Goal: Task Accomplishment & Management: Complete application form

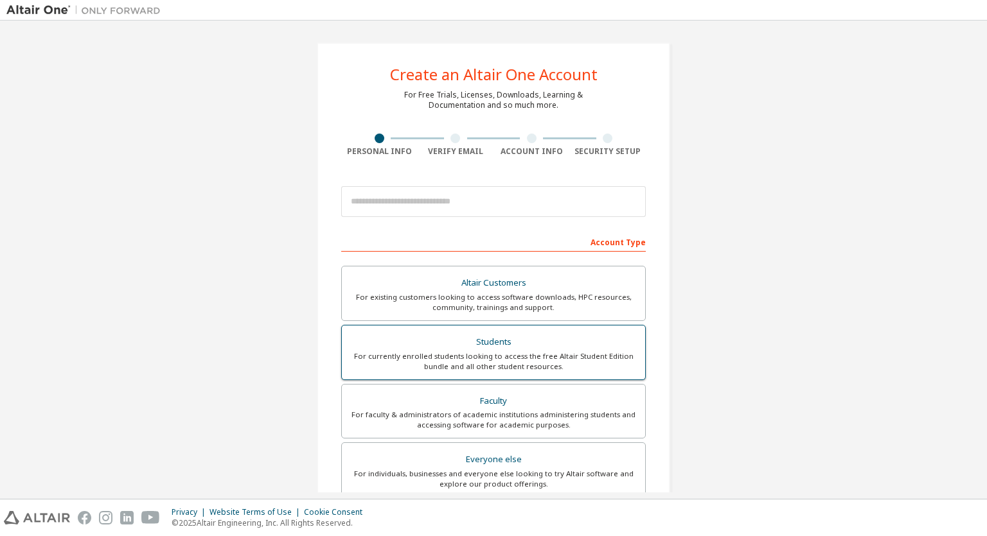
scroll to position [128, 0]
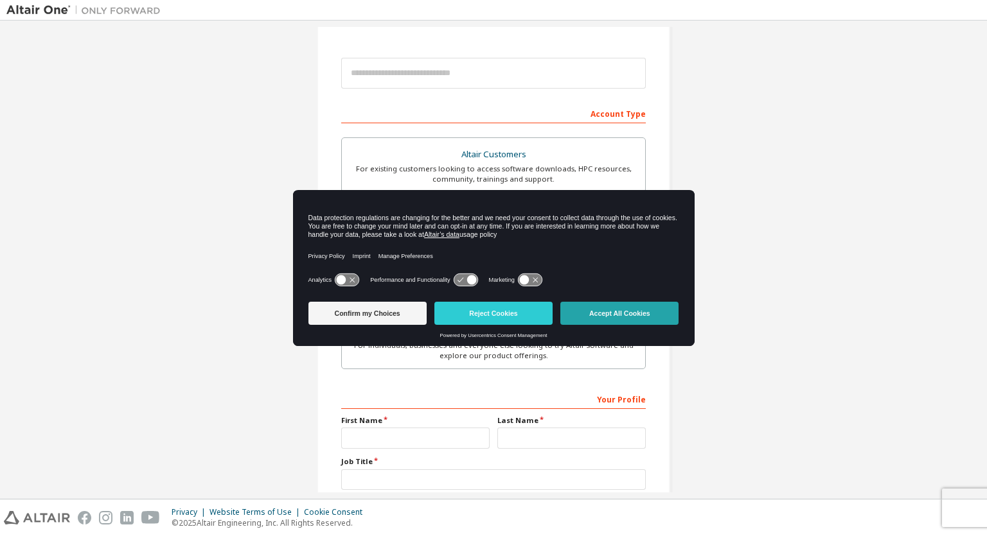
click at [612, 315] on button "Accept All Cookies" at bounding box center [619, 313] width 118 height 23
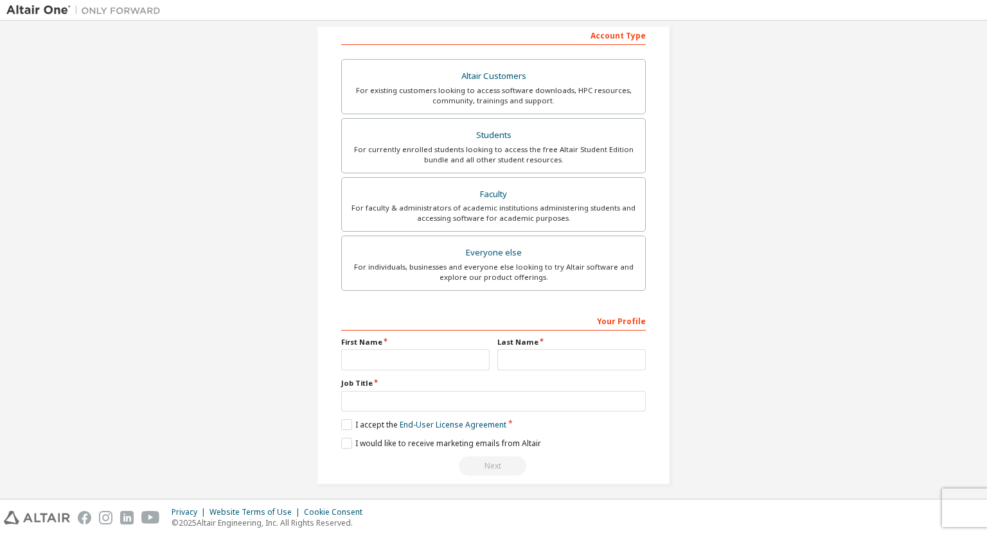
scroll to position [211, 0]
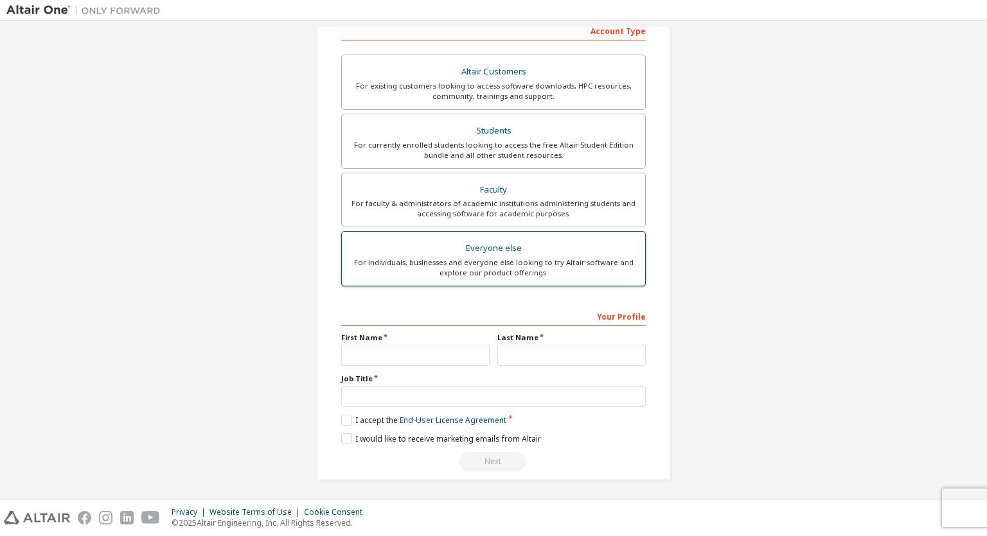
click at [516, 261] on div "For individuals, businesses and everyone else looking to try Altair software an…" at bounding box center [493, 268] width 288 height 21
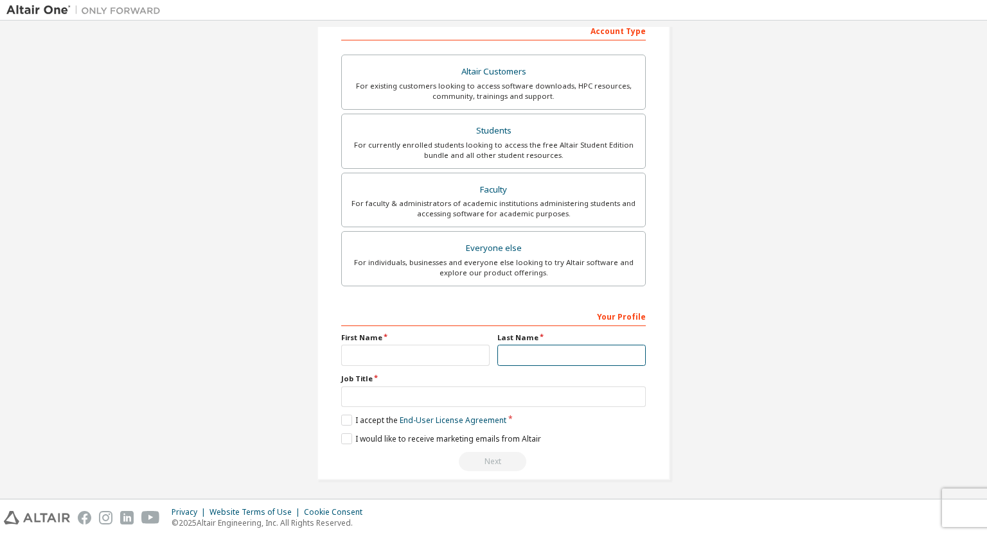
click at [512, 353] on input "text" at bounding box center [571, 355] width 148 height 21
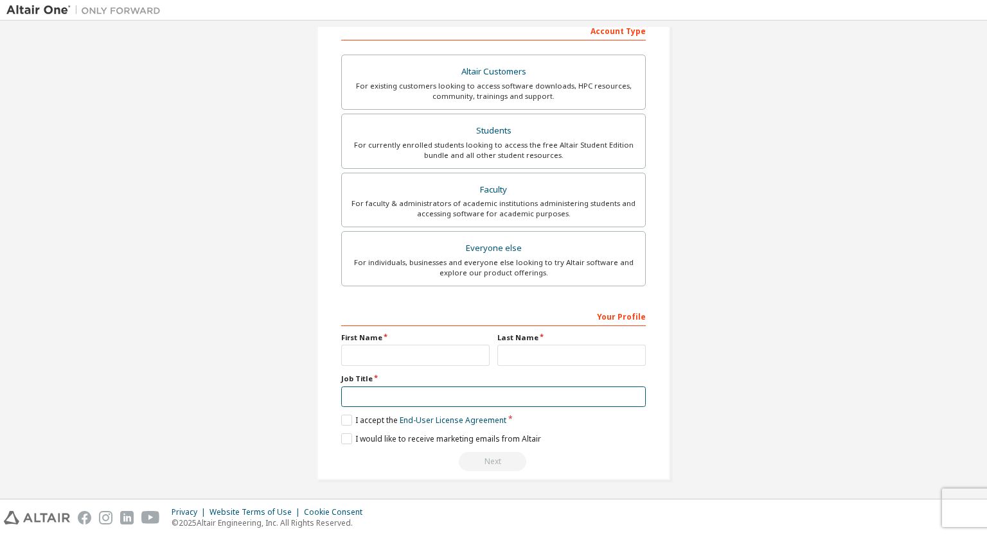
click at [403, 403] on input "text" at bounding box center [493, 397] width 304 height 21
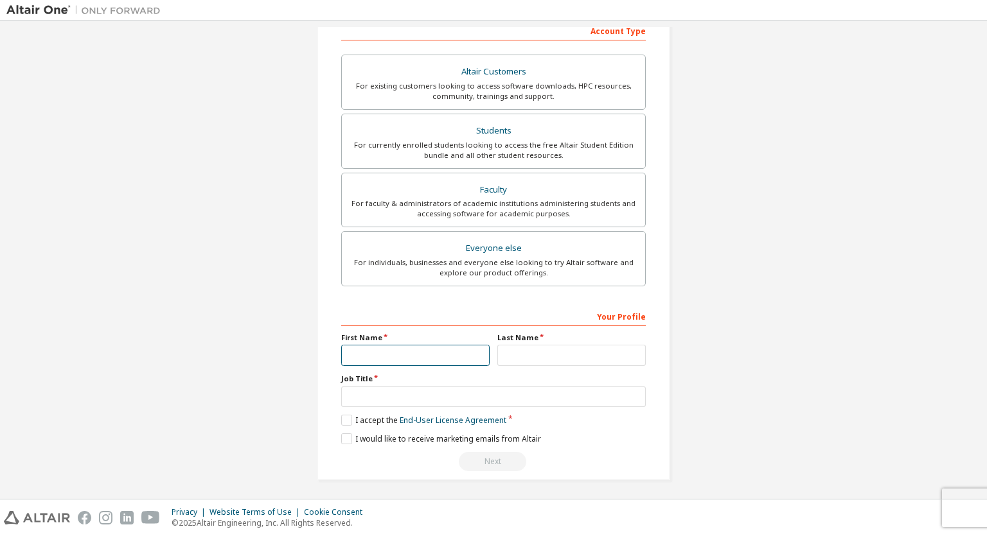
click at [355, 352] on input "text" at bounding box center [415, 355] width 148 height 21
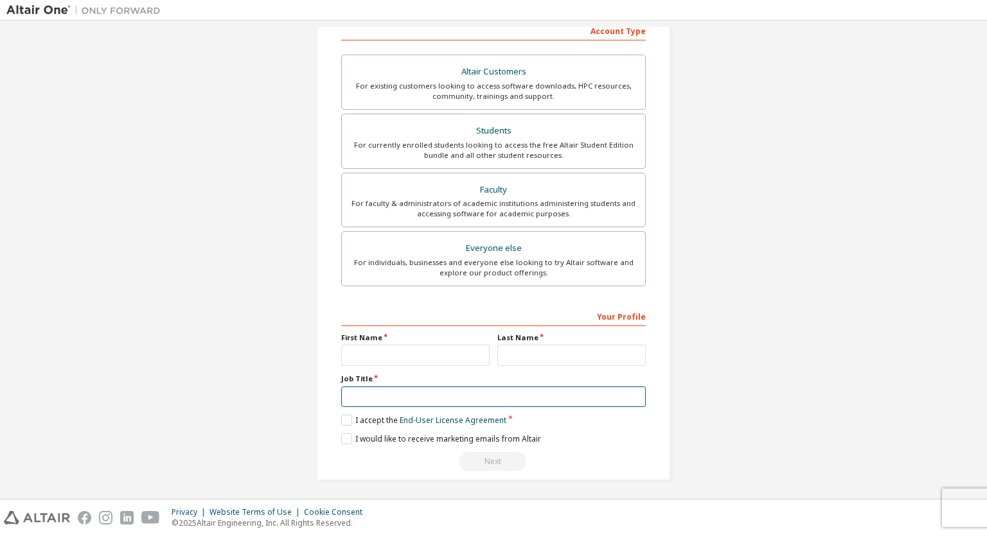
click at [355, 391] on input "text" at bounding box center [493, 397] width 304 height 21
click at [348, 378] on label "Job Title" at bounding box center [493, 379] width 304 height 10
click at [348, 377] on label "Job Title" at bounding box center [493, 379] width 304 height 10
click at [369, 378] on label "Job Title" at bounding box center [493, 379] width 304 height 10
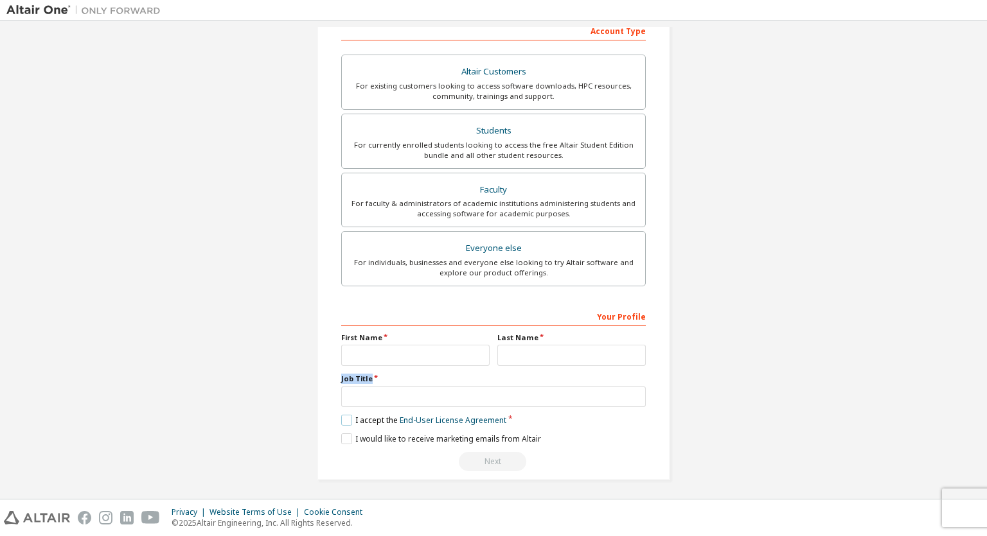
click at [342, 420] on label "I accept the End-User License Agreement" at bounding box center [423, 420] width 165 height 11
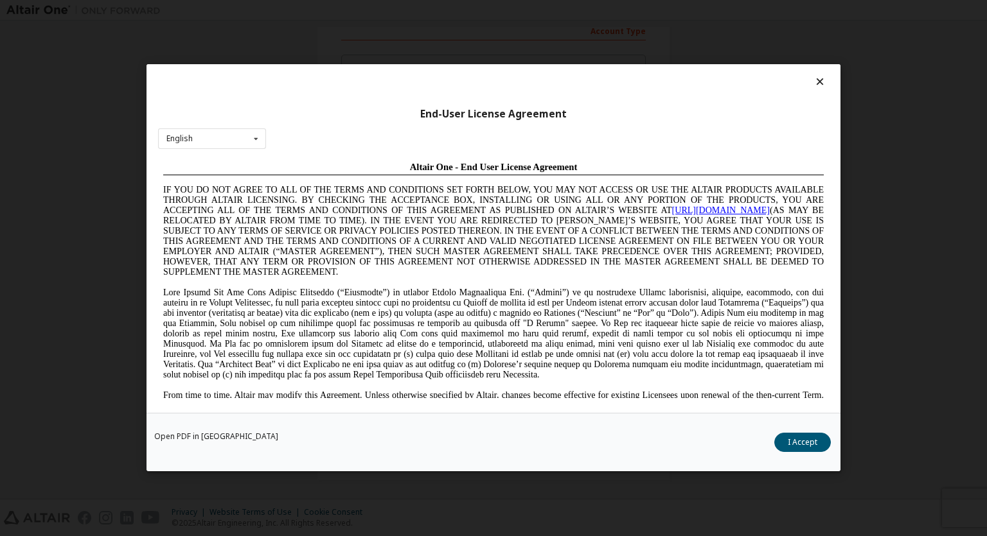
scroll to position [0, 0]
click at [797, 446] on button "I Accept" at bounding box center [802, 443] width 57 height 19
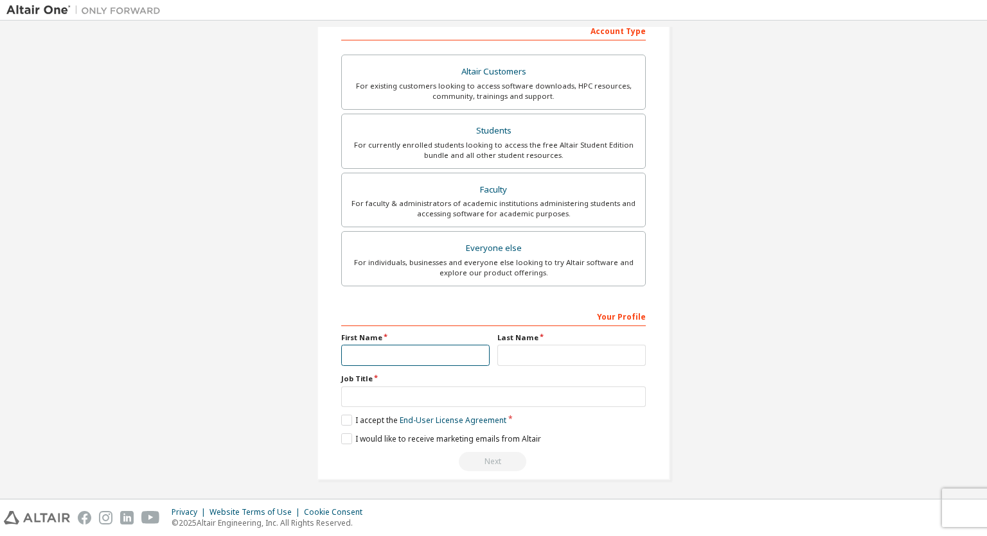
click at [361, 355] on input "text" at bounding box center [415, 355] width 148 height 21
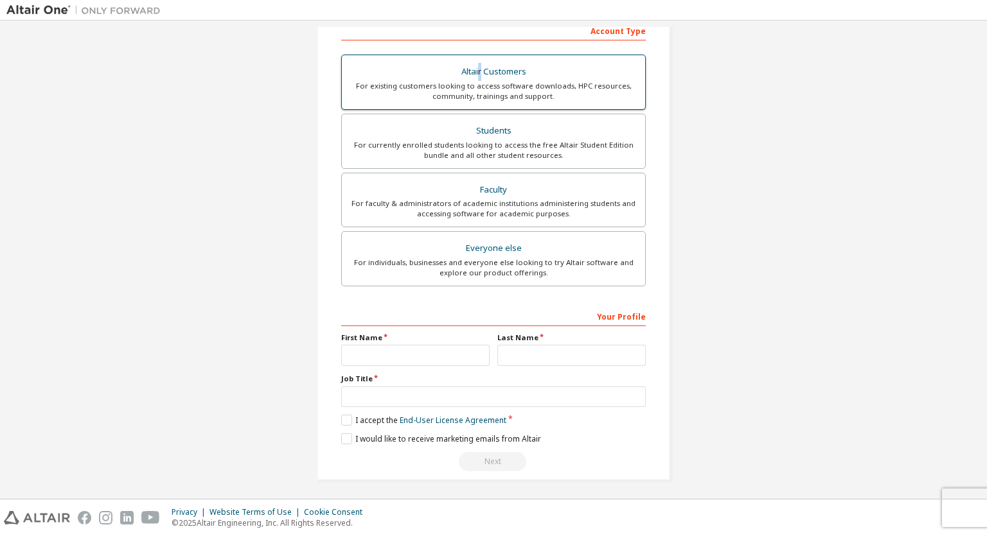
click at [477, 71] on div "Altair Customers" at bounding box center [493, 72] width 288 height 18
click at [476, 81] on div "For existing customers looking to access software downloads, HPC resources, com…" at bounding box center [493, 91] width 288 height 21
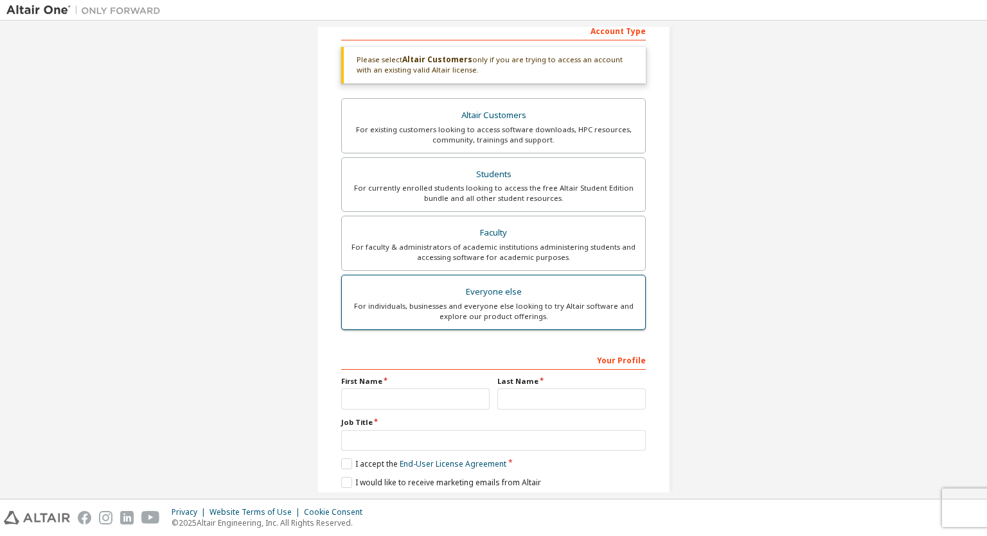
click at [480, 301] on div "For individuals, businesses and everyone else looking to try Altair software an…" at bounding box center [493, 311] width 288 height 21
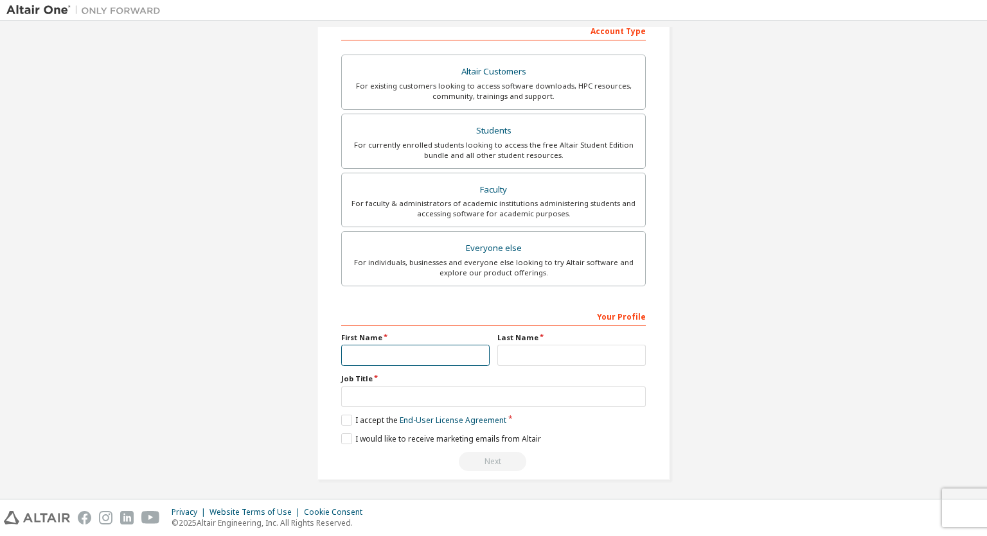
click at [364, 353] on input "text" at bounding box center [415, 355] width 148 height 21
type input "*******"
type input "*********"
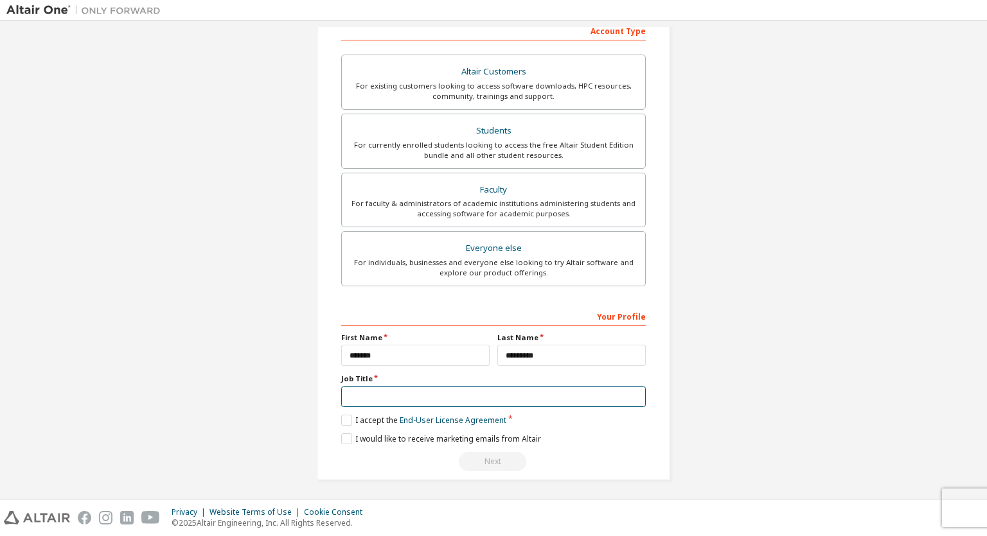
click at [506, 397] on input "text" at bounding box center [493, 397] width 304 height 21
click at [471, 395] on input "***" at bounding box center [493, 397] width 304 height 21
type input "***"
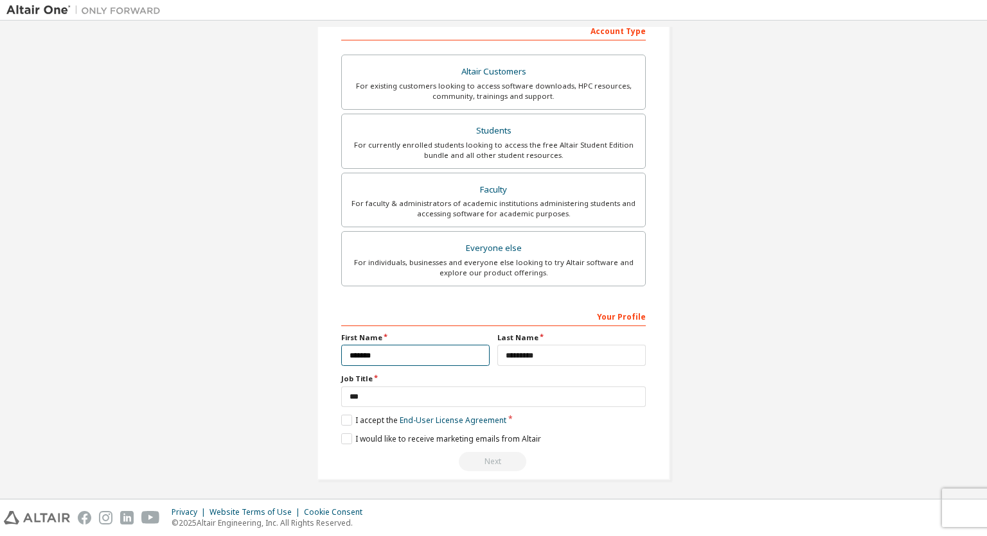
click at [436, 353] on input "*******" at bounding box center [415, 355] width 148 height 21
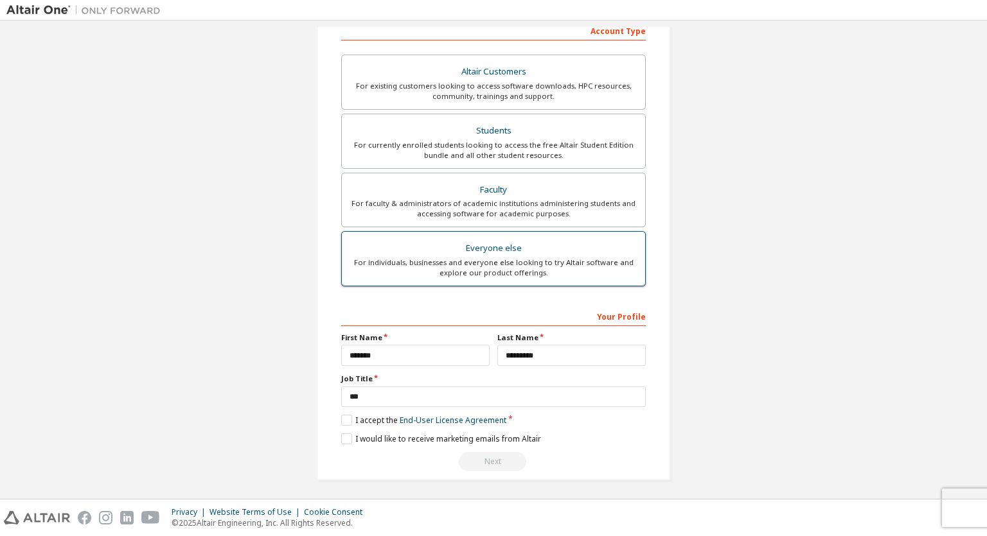
click at [504, 262] on div "For individuals, businesses and everyone else looking to try Altair software an…" at bounding box center [493, 268] width 288 height 21
click at [493, 466] on div "Next" at bounding box center [493, 461] width 304 height 19
click at [346, 438] on label "I would like to receive marketing emails from Altair" at bounding box center [441, 439] width 200 height 11
click at [346, 439] on label "I would like to receive marketing emails from Altair" at bounding box center [441, 439] width 200 height 11
click at [416, 418] on link "End-User License Agreement" at bounding box center [453, 420] width 107 height 11
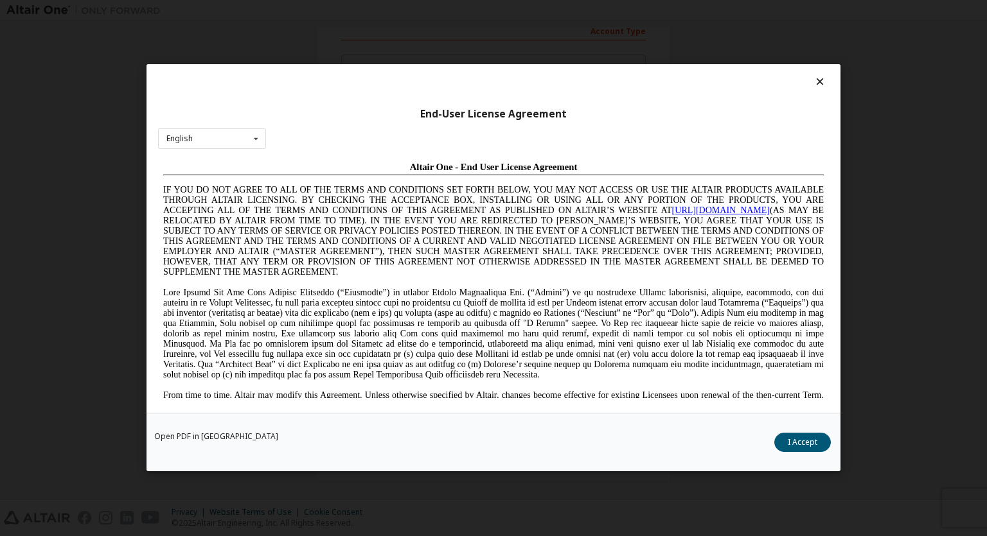
click at [802, 444] on button "I Accept" at bounding box center [802, 443] width 57 height 19
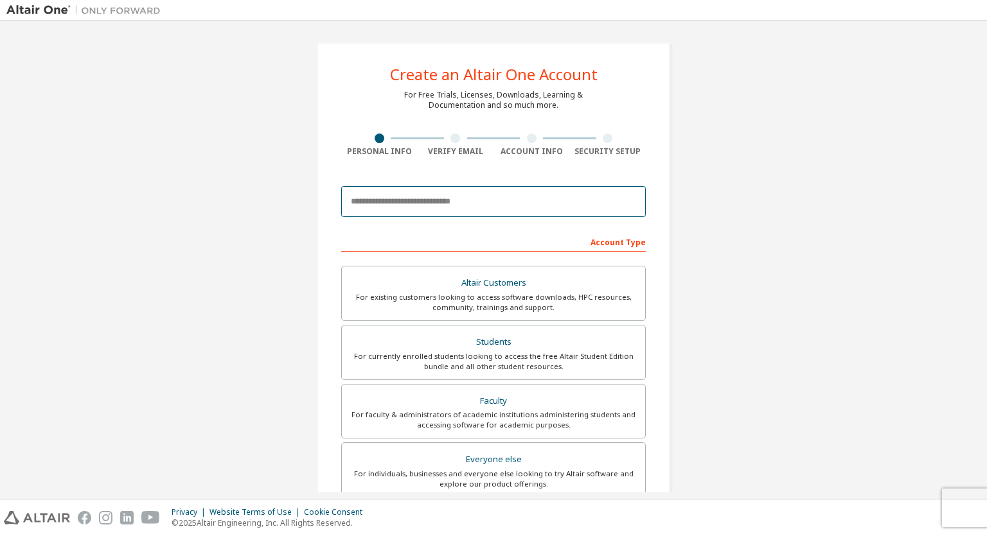
click at [397, 208] on input "email" at bounding box center [493, 201] width 304 height 31
click at [751, 308] on div "**********" at bounding box center [493, 367] width 974 height 680
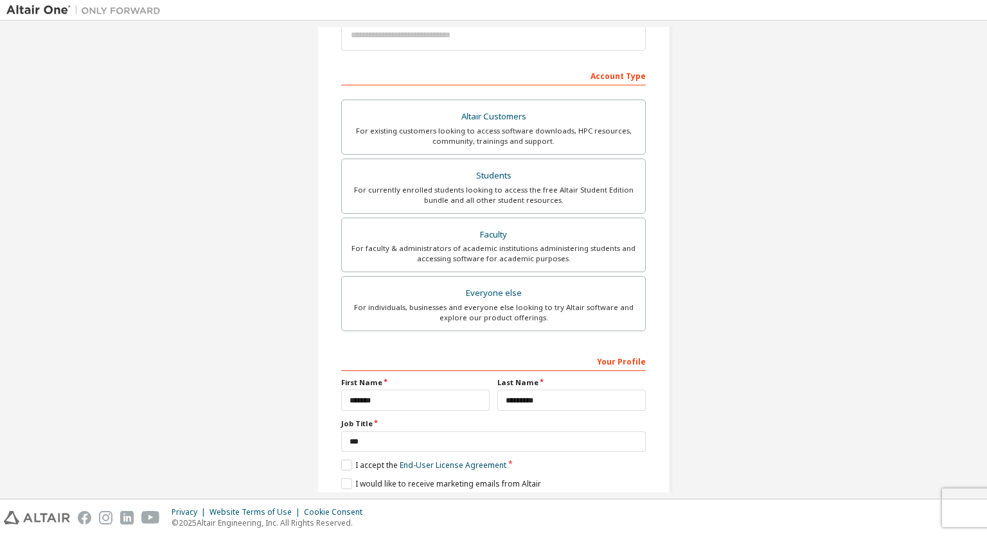
scroll to position [211, 0]
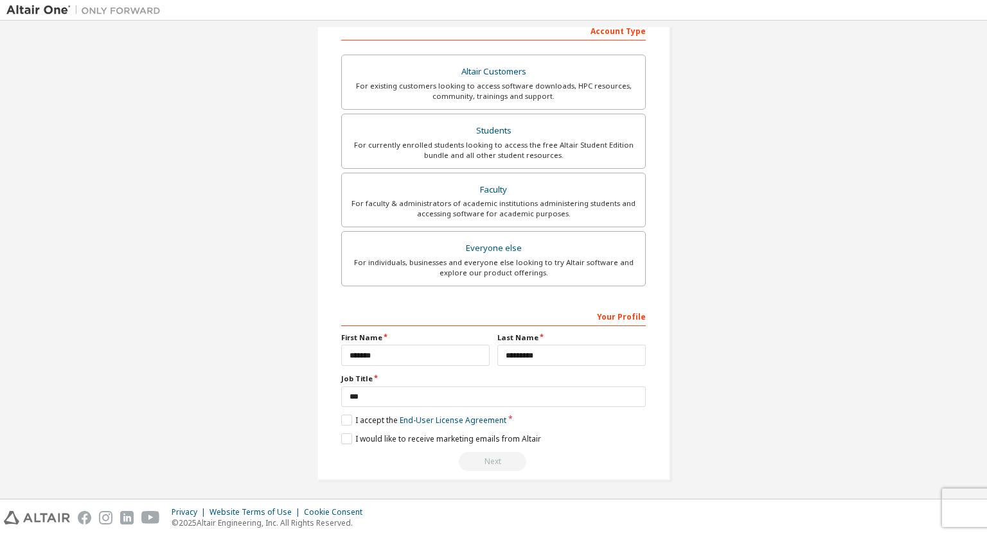
click at [610, 314] on div "Your Profile" at bounding box center [493, 316] width 304 height 21
click at [648, 328] on div "**********" at bounding box center [493, 155] width 353 height 649
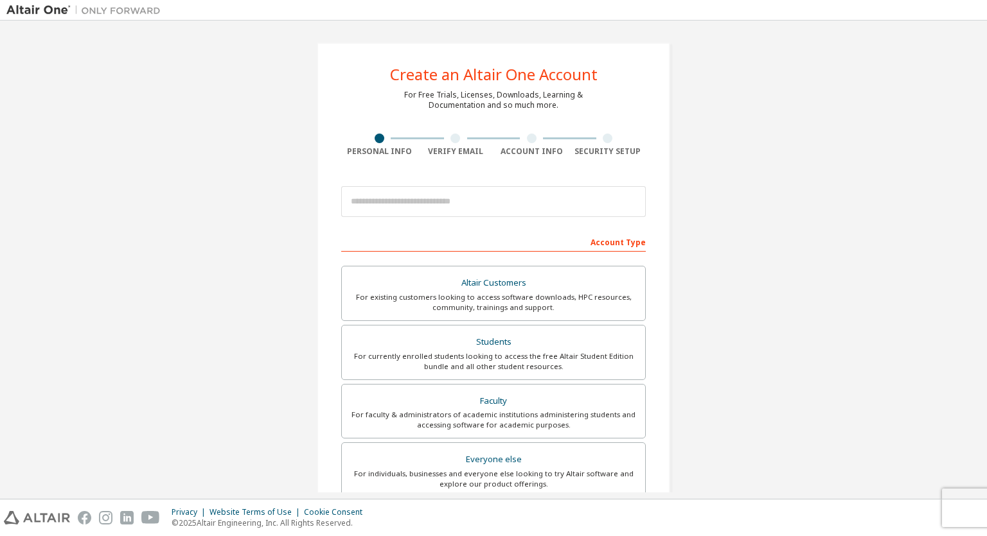
click at [503, 153] on div "Account Info" at bounding box center [531, 151] width 76 height 10
drag, startPoint x: 500, startPoint y: 153, endPoint x: 558, endPoint y: 154, distance: 57.8
click at [558, 154] on div "Account Info" at bounding box center [531, 151] width 76 height 10
